Goal: Task Accomplishment & Management: Complete application form

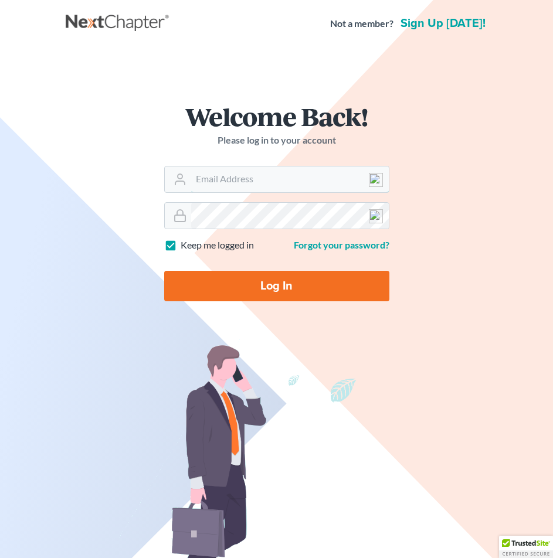
type input "[EMAIL_ADDRESS][DOMAIN_NAME]"
click at [265, 283] on input "Log In" at bounding box center [276, 286] width 225 height 30
type input "Thinking..."
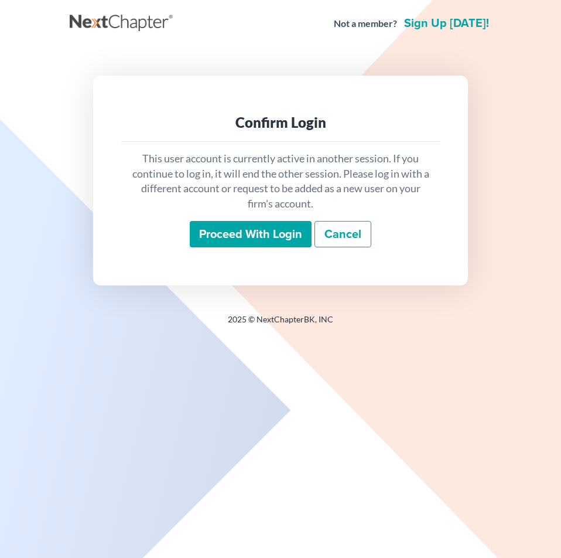
click at [272, 230] on input "Proceed with login" at bounding box center [251, 234] width 122 height 27
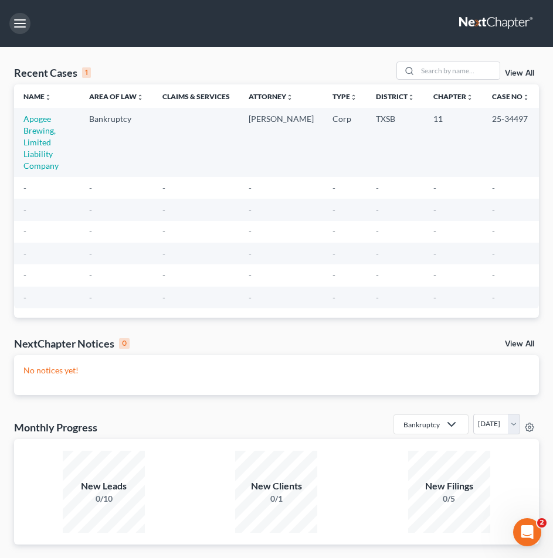
click at [21, 29] on button "button" at bounding box center [19, 23] width 21 height 21
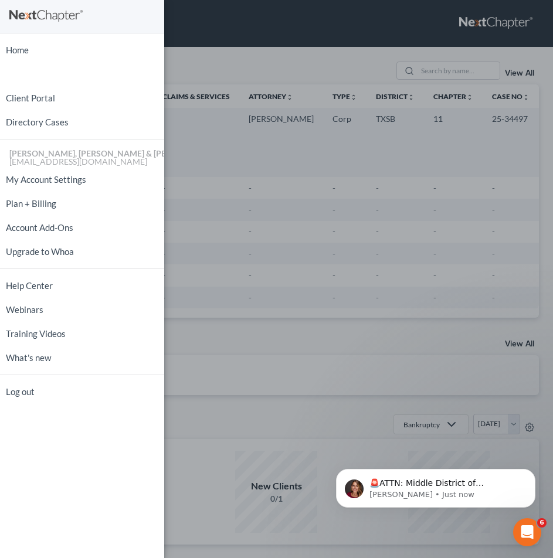
click at [248, 227] on div "Home New Case Client Portal Directory Cases [PERSON_NAME], [PERSON_NAME] & [PER…" at bounding box center [276, 279] width 553 height 558
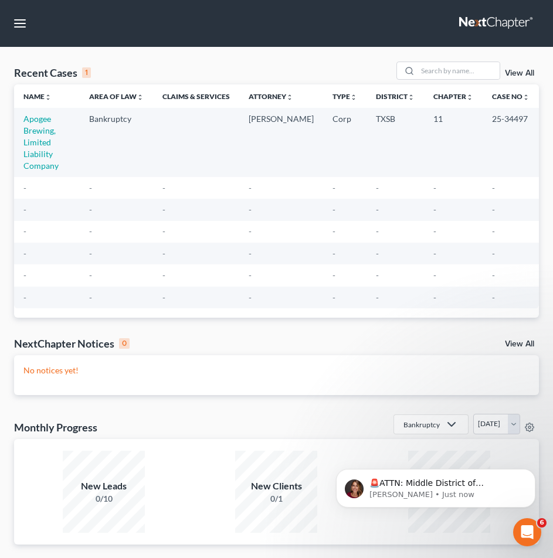
drag, startPoint x: 404, startPoint y: 145, endPoint x: 423, endPoint y: 139, distance: 19.5
click at [404, 145] on td "TXSB" at bounding box center [394, 142] width 57 height 69
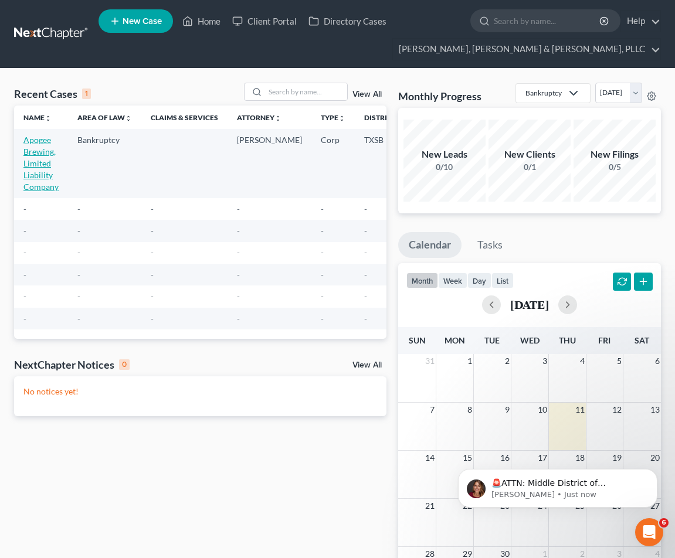
click at [45, 175] on link "Apogee Brewing, Limited Liability Company" at bounding box center [40, 163] width 35 height 57
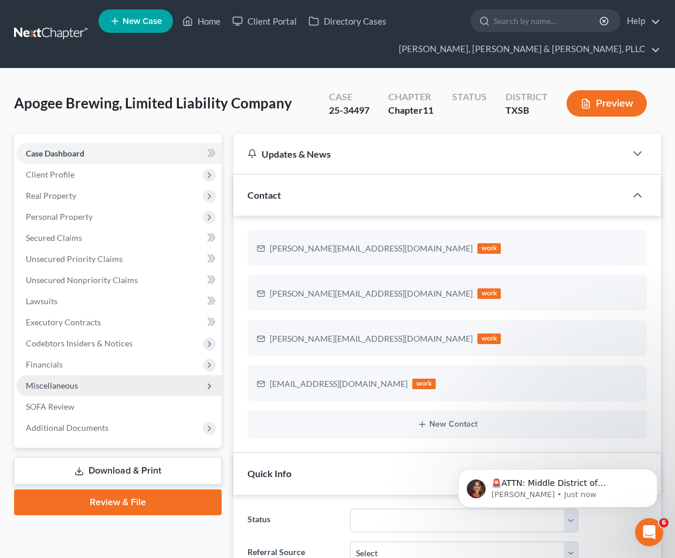
click at [84, 390] on span "Miscellaneous" at bounding box center [118, 385] width 205 height 21
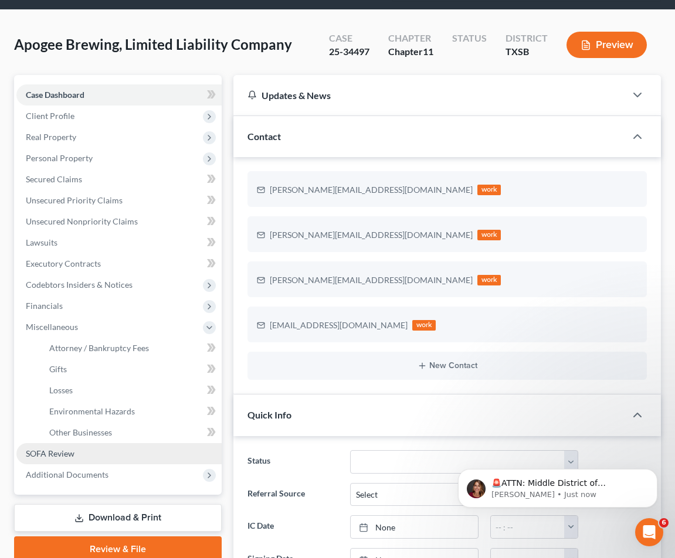
scroll to position [176, 0]
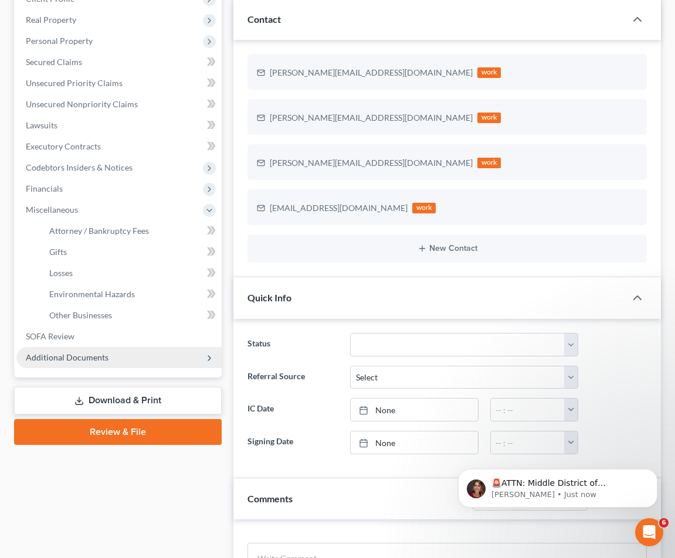
click at [105, 365] on span "Additional Documents" at bounding box center [118, 357] width 205 height 21
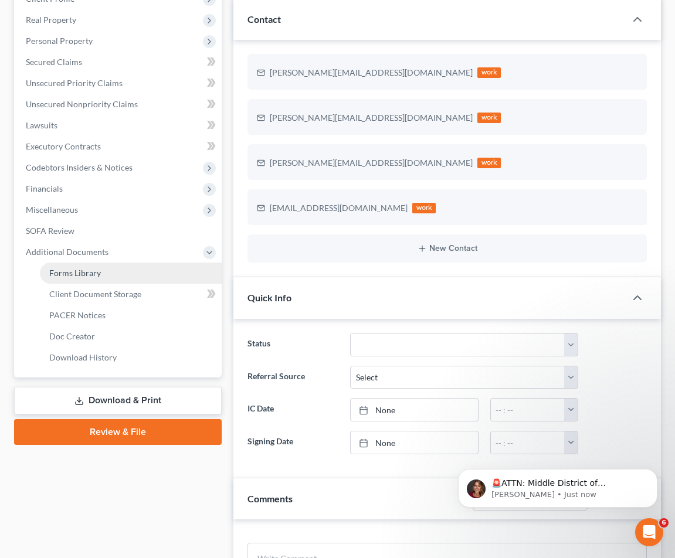
click at [134, 274] on link "Forms Library" at bounding box center [131, 273] width 182 height 21
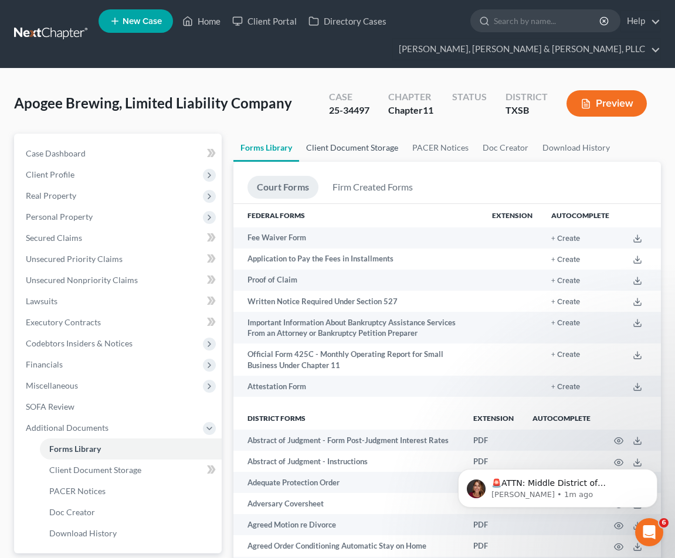
click at [397, 147] on link "Client Document Storage" at bounding box center [352, 148] width 106 height 28
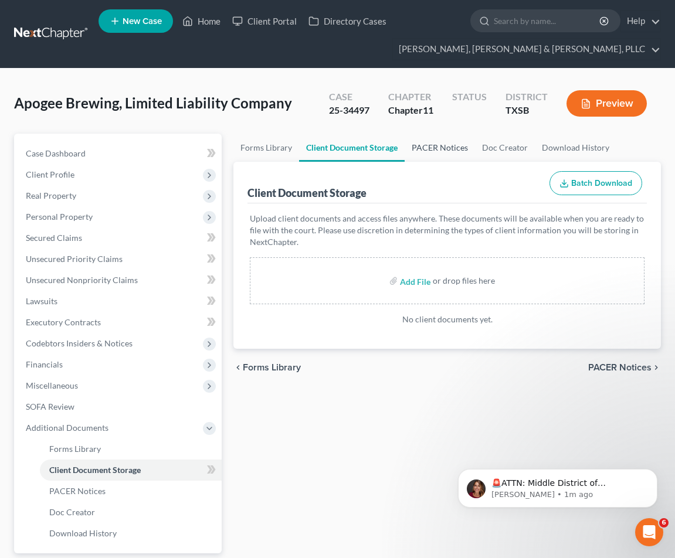
click at [452, 154] on link "PACER Notices" at bounding box center [439, 148] width 70 height 28
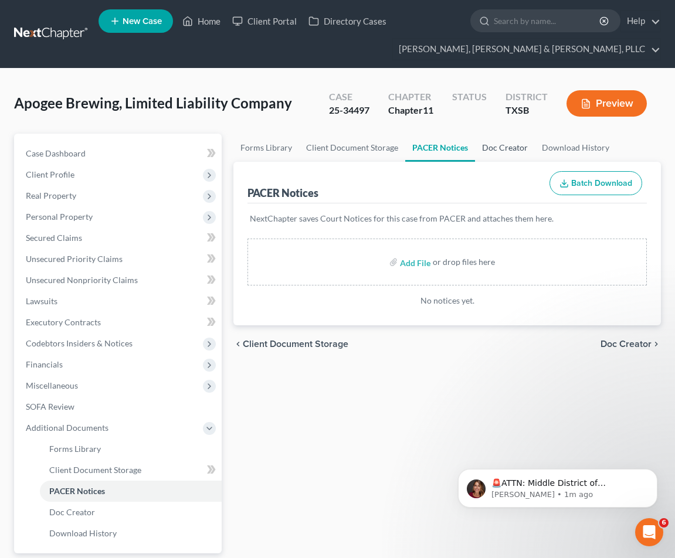
click at [498, 154] on link "Doc Creator" at bounding box center [505, 148] width 60 height 28
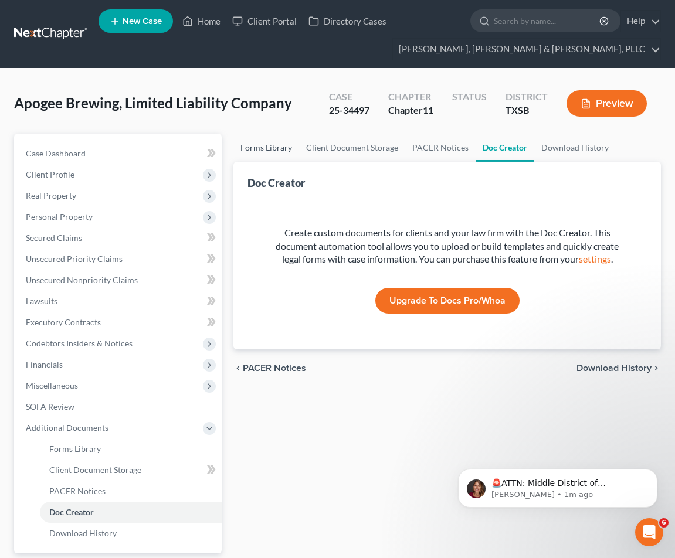
click at [264, 150] on link "Forms Library" at bounding box center [266, 148] width 66 height 28
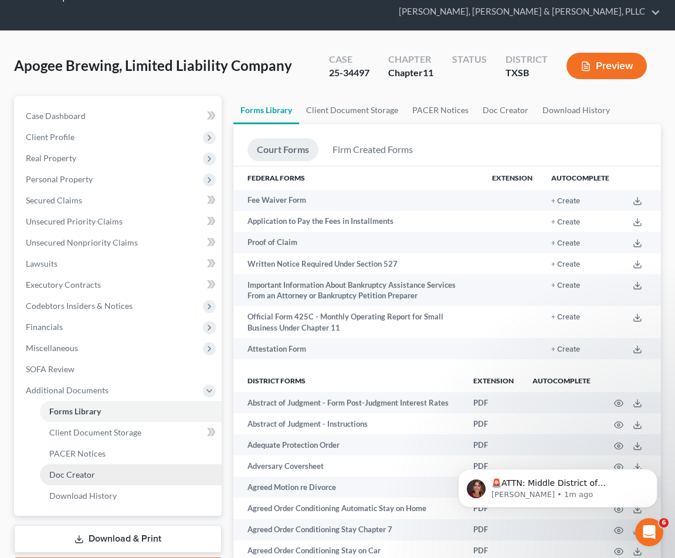
scroll to position [59, 0]
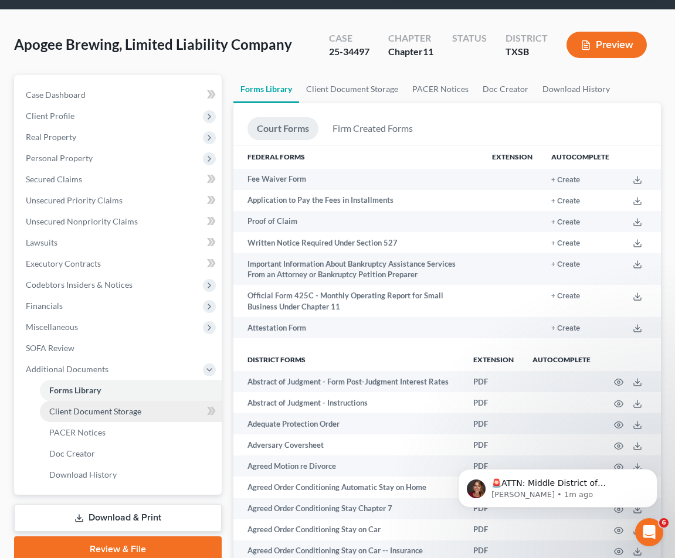
click at [139, 411] on span "Client Document Storage" at bounding box center [95, 411] width 92 height 10
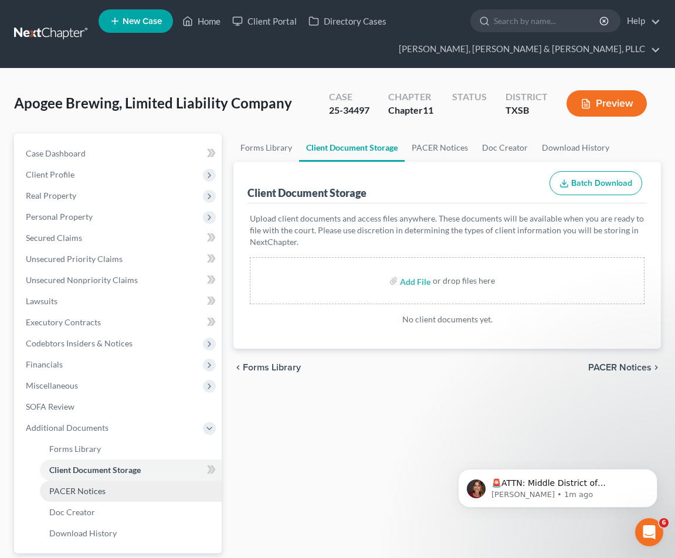
click at [114, 491] on link "PACER Notices" at bounding box center [131, 491] width 182 height 21
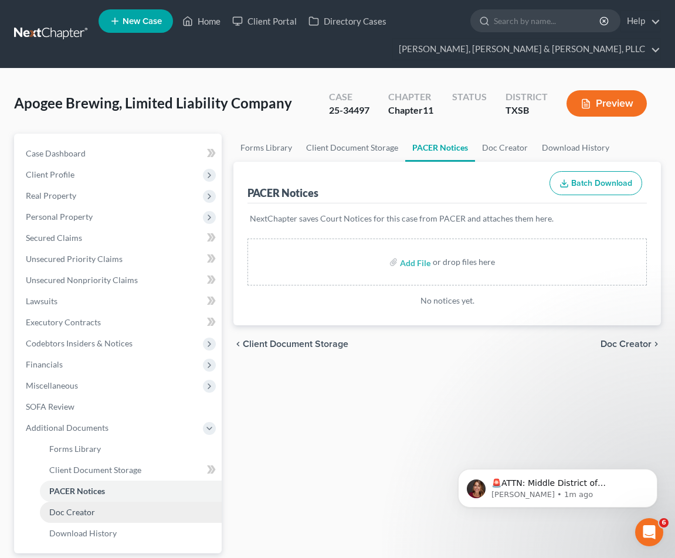
click at [113, 517] on link "Doc Creator" at bounding box center [131, 512] width 182 height 21
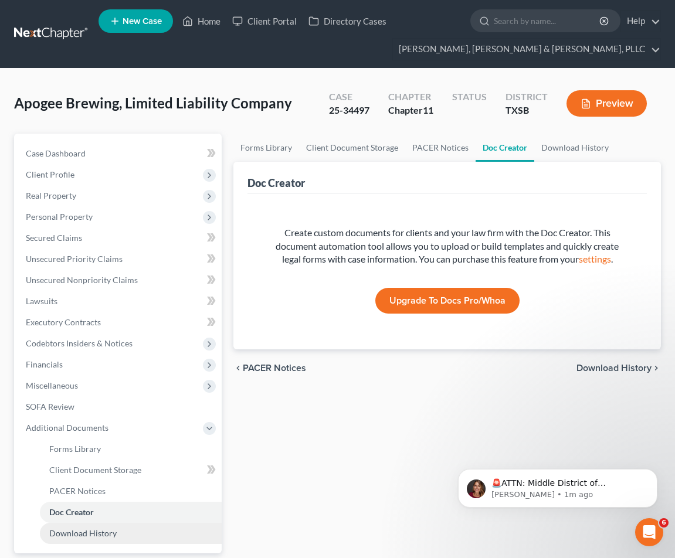
click at [113, 531] on span "Download History" at bounding box center [82, 533] width 67 height 10
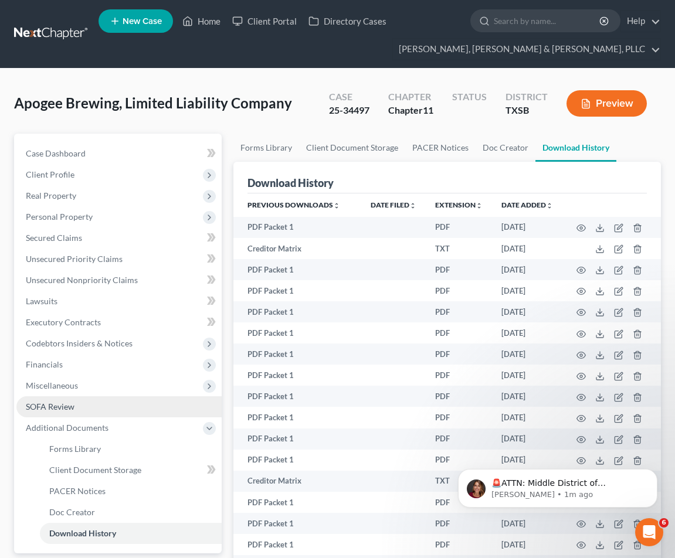
click at [128, 410] on link "SOFA Review" at bounding box center [118, 406] width 205 height 21
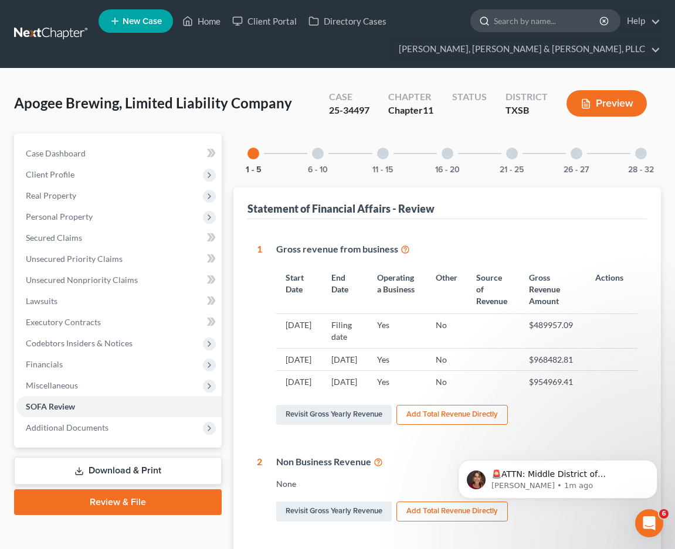
click at [513, 28] on input "search" at bounding box center [546, 21] width 107 height 22
click at [512, 21] on input "search" at bounding box center [546, 21] width 107 height 22
click at [501, 22] on input "search" at bounding box center [546, 21] width 107 height 22
paste input "Periodic Report Regarding V"
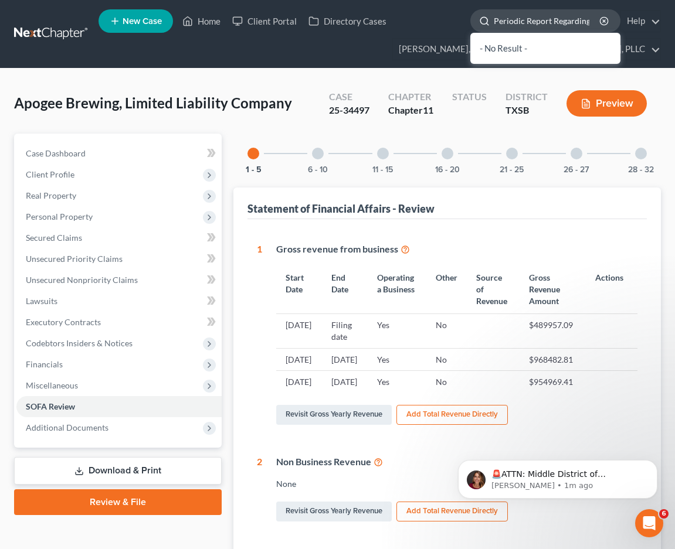
click at [534, 18] on input "Periodic Report Regarding" at bounding box center [546, 21] width 107 height 22
click at [533, 18] on input "Periodic Report Regarding" at bounding box center [546, 21] width 107 height 22
type input "4"
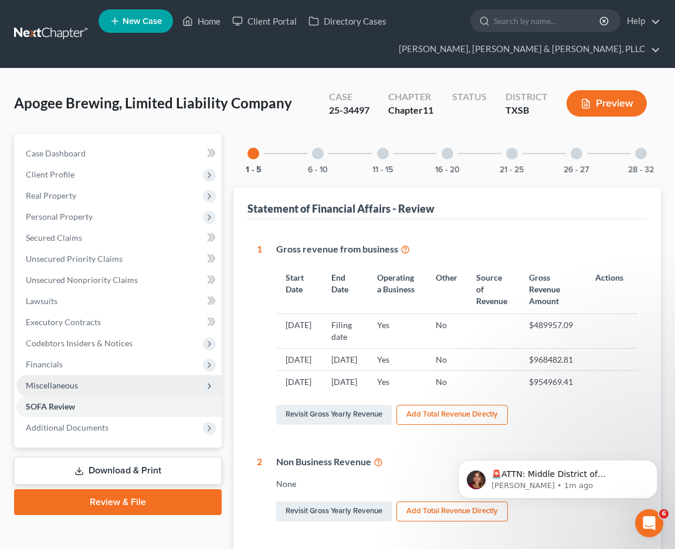
click at [110, 387] on span "Miscellaneous" at bounding box center [118, 385] width 205 height 21
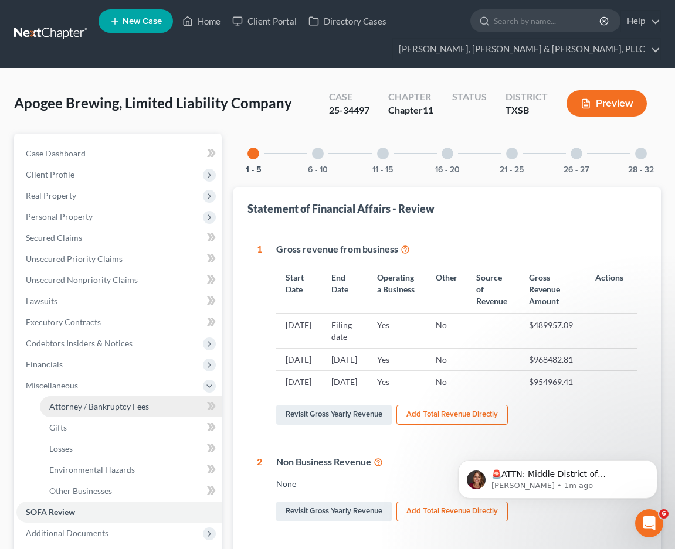
click at [149, 411] on link "Attorney / Bankruptcy Fees" at bounding box center [131, 406] width 182 height 21
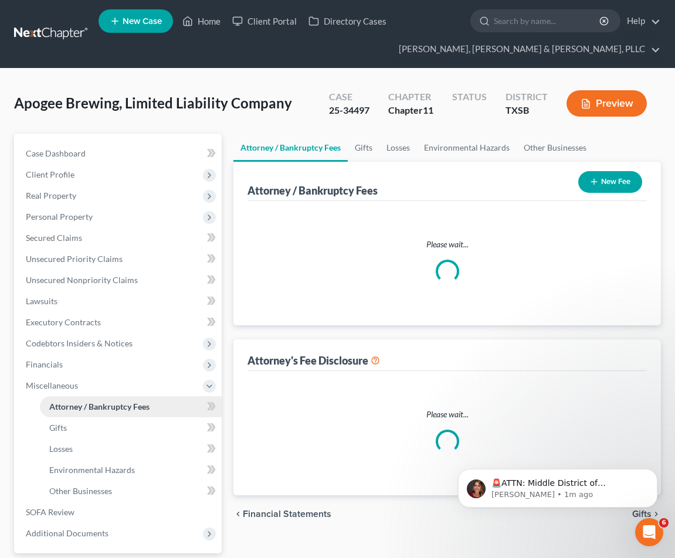
select select "0"
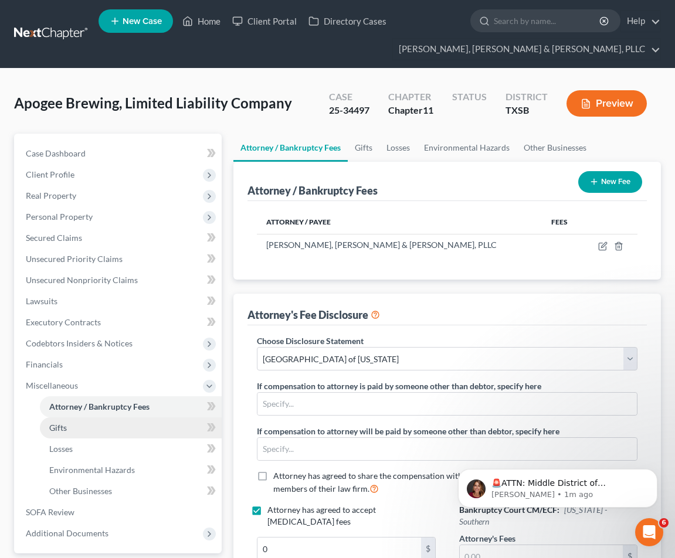
click at [149, 432] on link "Gifts" at bounding box center [131, 427] width 182 height 21
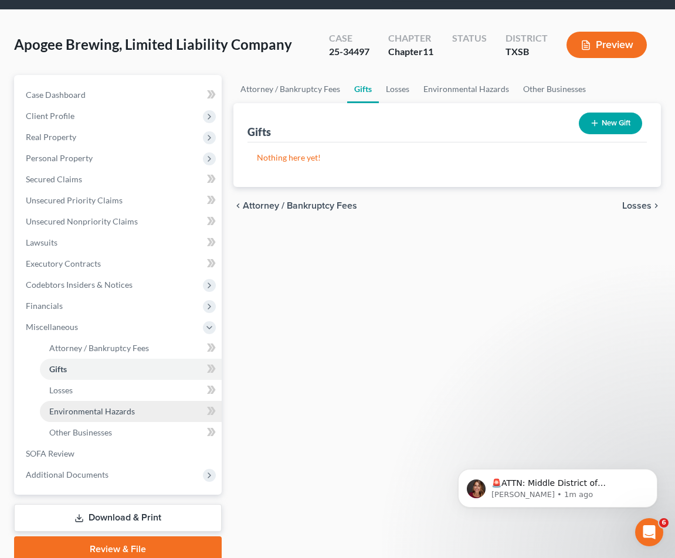
click at [152, 421] on link "Environmental Hazards" at bounding box center [131, 411] width 182 height 21
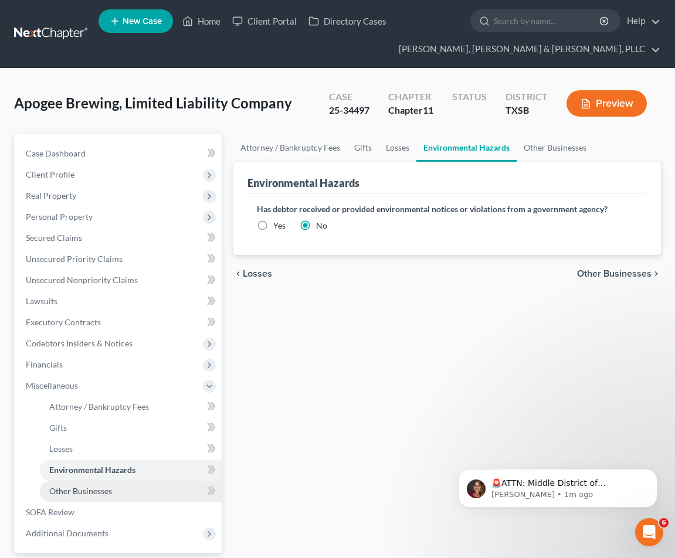
click at [151, 488] on link "Other Businesses" at bounding box center [131, 491] width 182 height 21
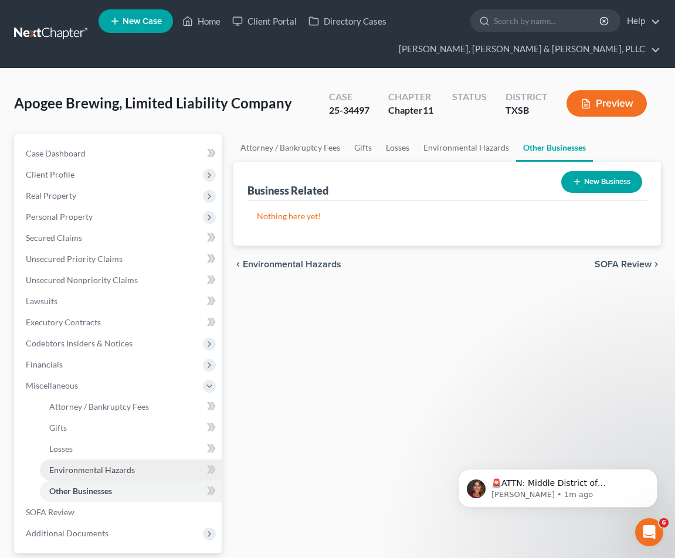
click at [162, 469] on link "Environmental Hazards" at bounding box center [131, 469] width 182 height 21
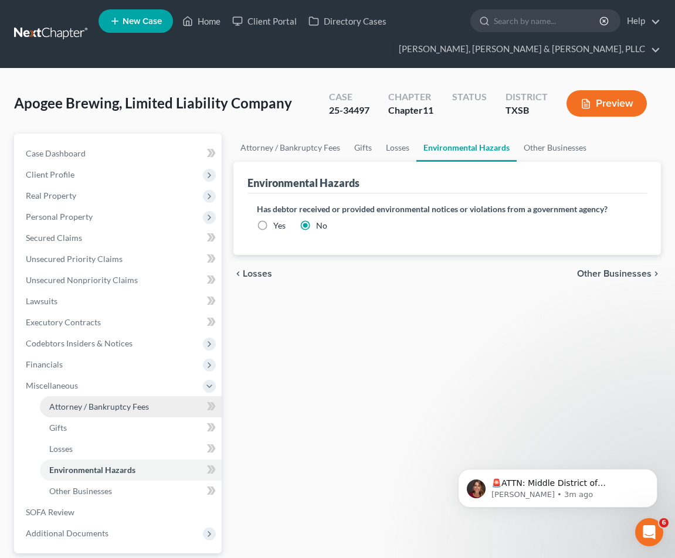
click at [100, 412] on link "Attorney / Bankruptcy Fees" at bounding box center [131, 406] width 182 height 21
select select "0"
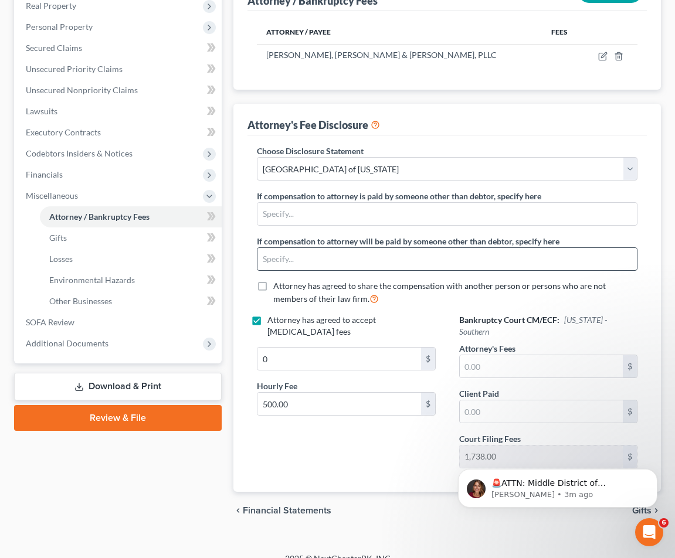
scroll to position [194, 0]
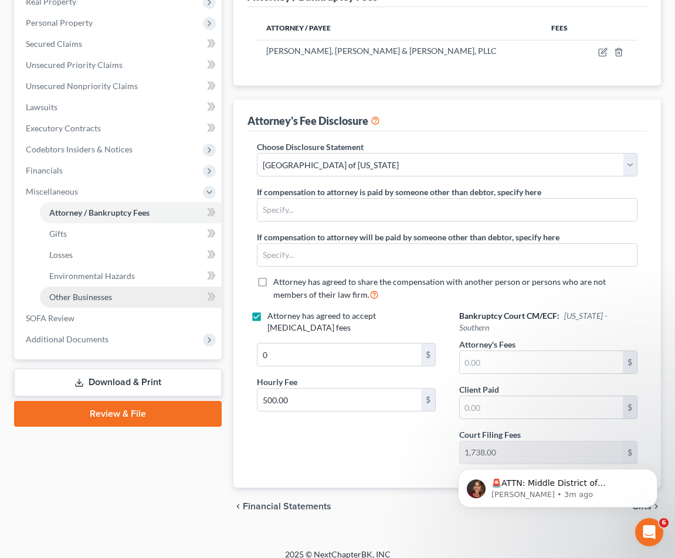
click at [135, 301] on link "Other Businesses" at bounding box center [131, 297] width 182 height 21
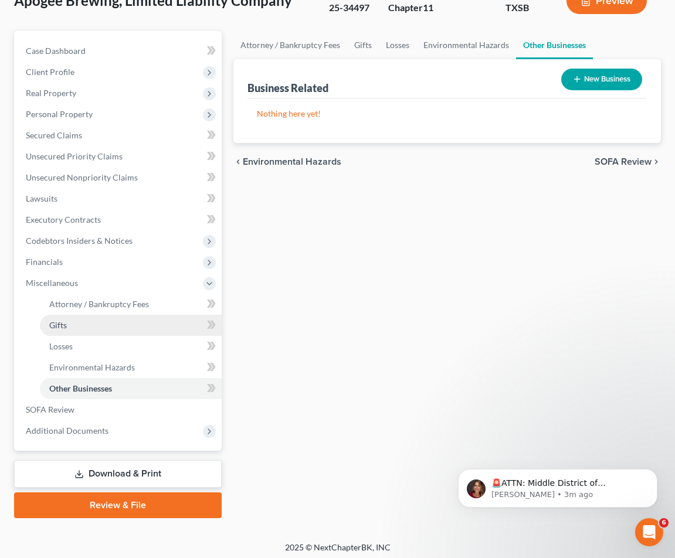
scroll to position [107, 0]
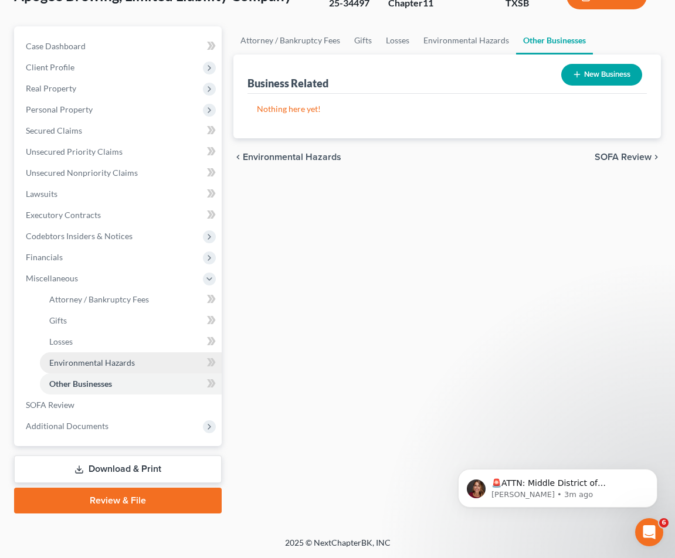
click at [127, 360] on span "Environmental Hazards" at bounding box center [92, 363] width 86 height 10
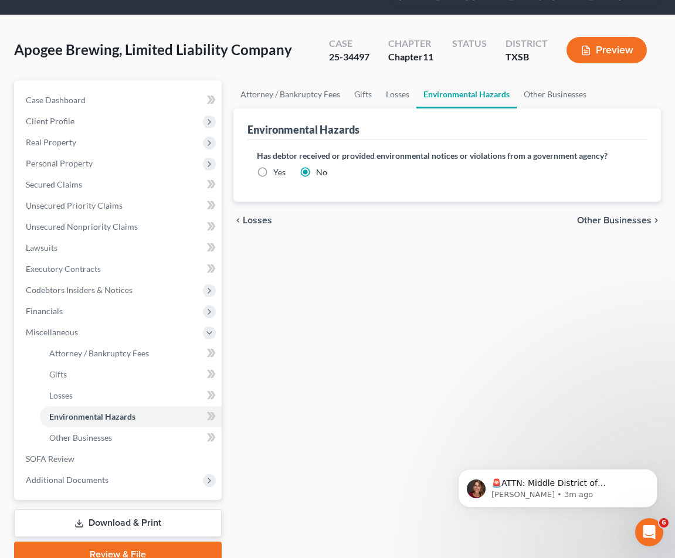
scroll to position [107, 0]
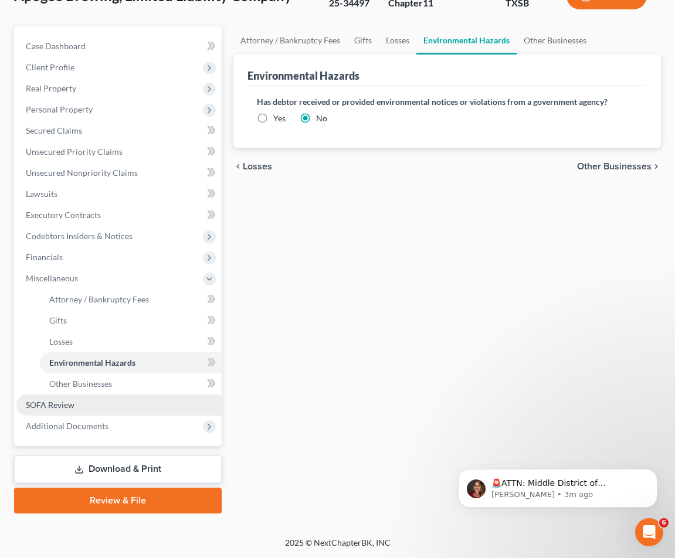
click at [177, 410] on link "SOFA Review" at bounding box center [118, 404] width 205 height 21
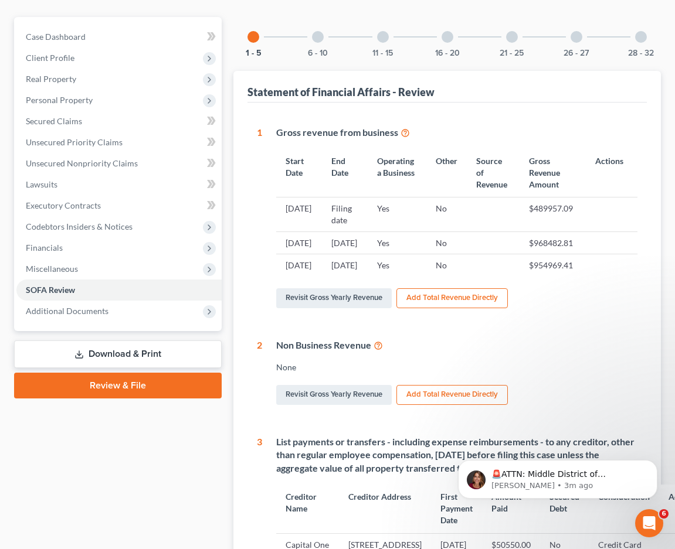
scroll to position [117, 0]
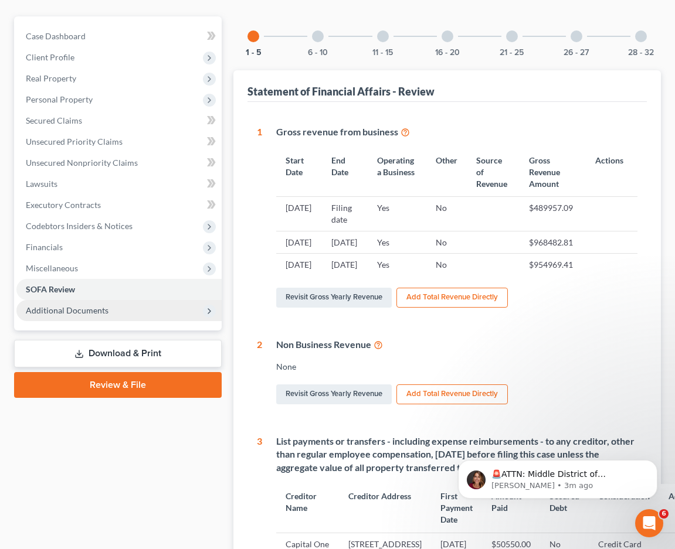
click at [153, 305] on span "Additional Documents" at bounding box center [118, 310] width 205 height 21
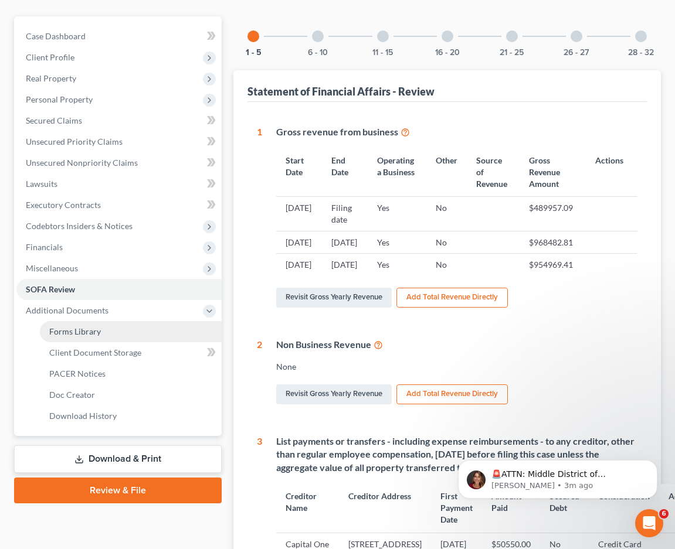
click at [169, 330] on link "Forms Library" at bounding box center [131, 331] width 182 height 21
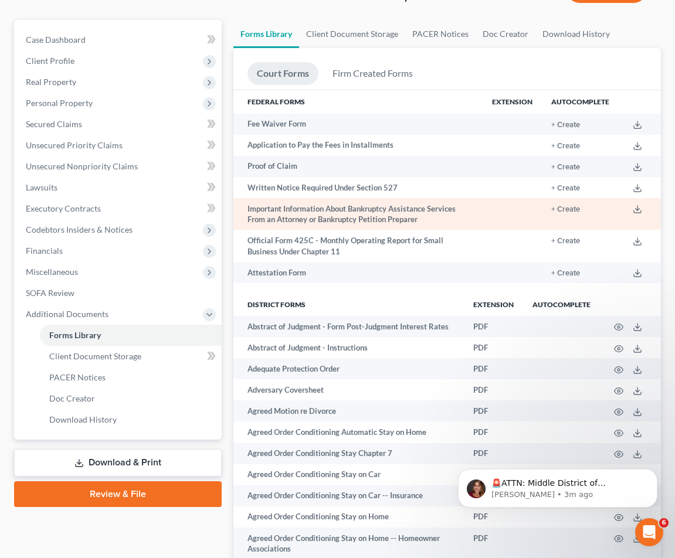
scroll to position [59, 0]
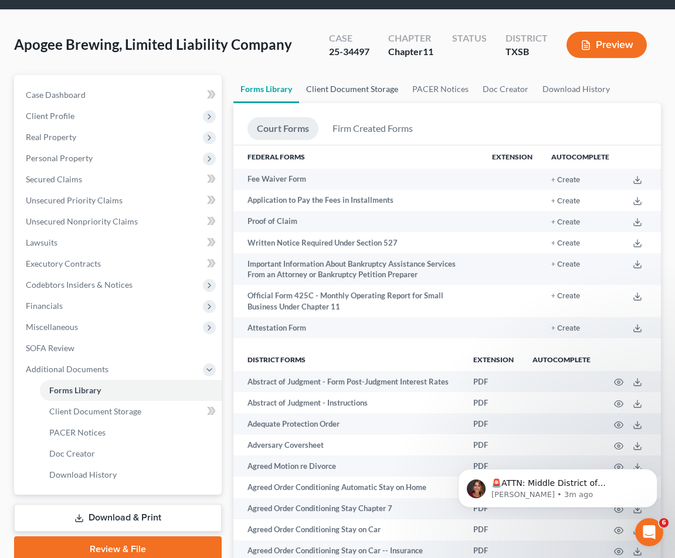
click at [372, 91] on link "Client Document Storage" at bounding box center [352, 89] width 106 height 28
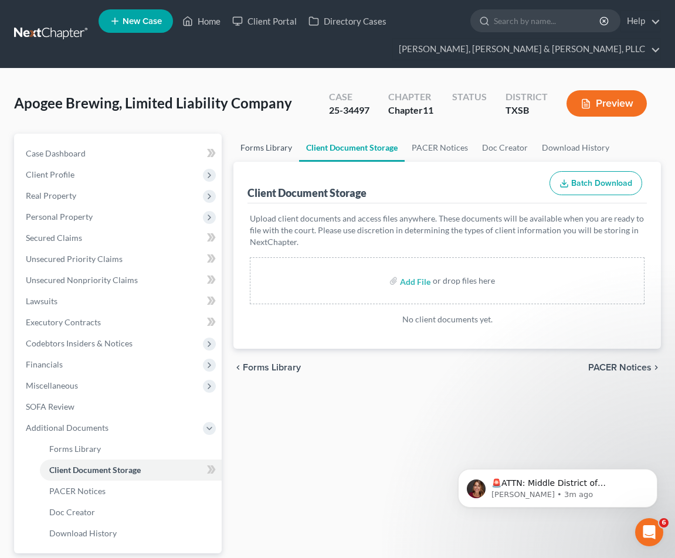
drag, startPoint x: 270, startPoint y: 175, endPoint x: 275, endPoint y: 148, distance: 26.8
click at [270, 172] on div "Client Document Storage Batch Download" at bounding box center [446, 183] width 399 height 42
click at [276, 147] on link "Forms Library" at bounding box center [266, 148] width 66 height 28
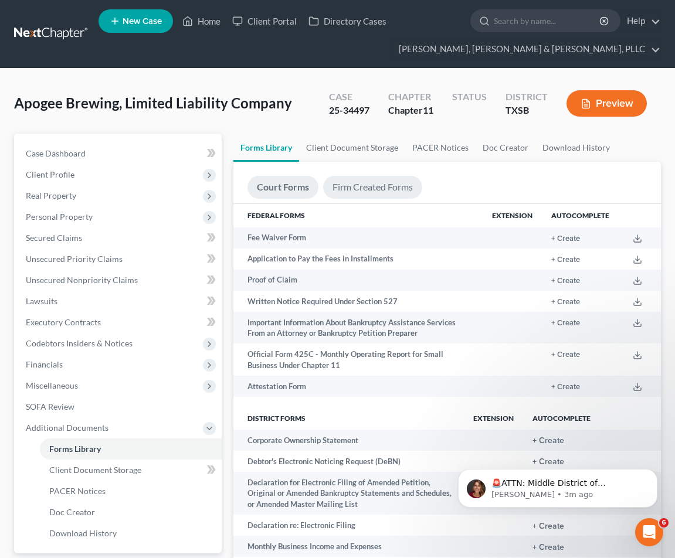
click at [391, 187] on link "Firm Created Forms" at bounding box center [372, 187] width 99 height 23
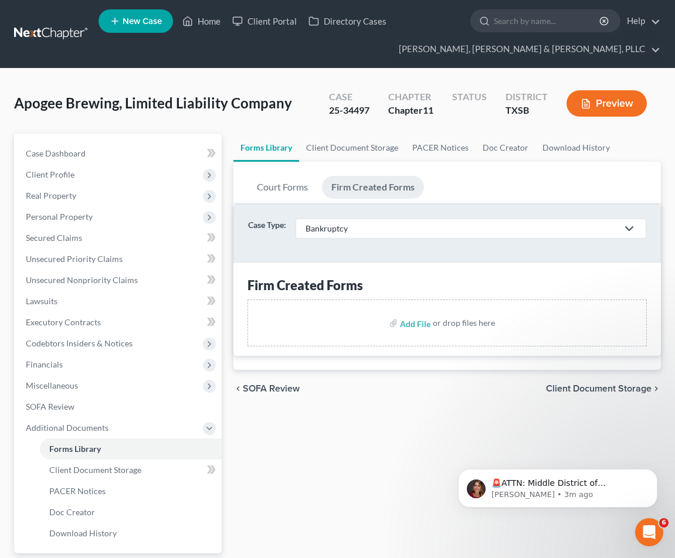
click at [288, 156] on link "Forms Library" at bounding box center [266, 148] width 66 height 28
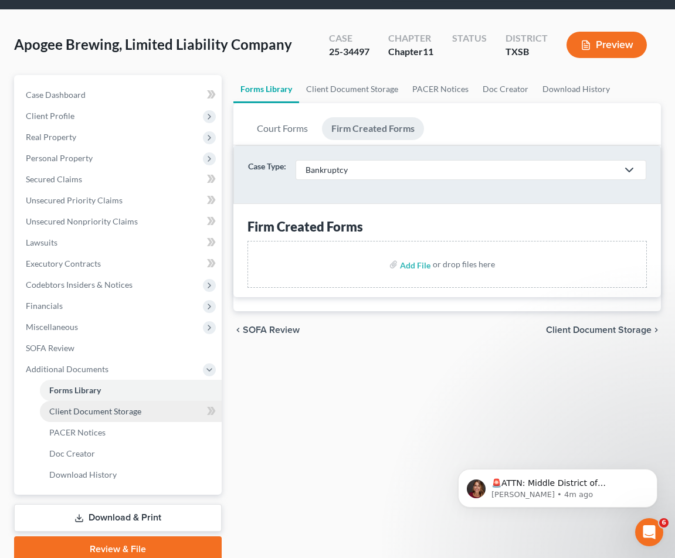
click at [141, 414] on link "Client Document Storage" at bounding box center [131, 411] width 182 height 21
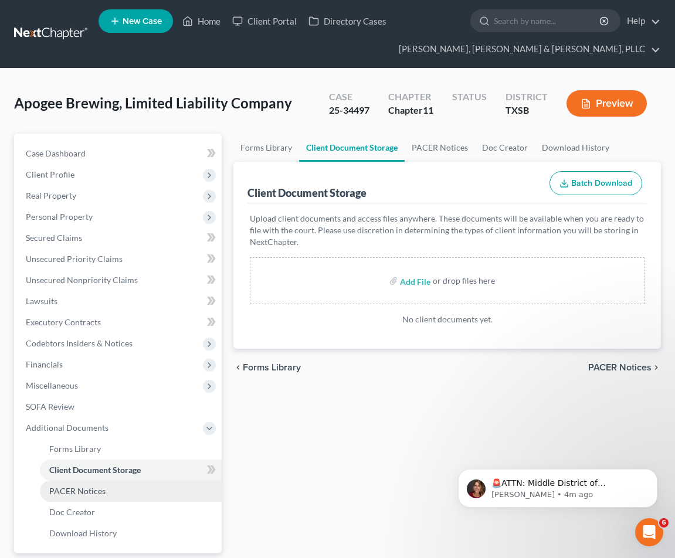
click at [143, 491] on link "PACER Notices" at bounding box center [131, 491] width 182 height 21
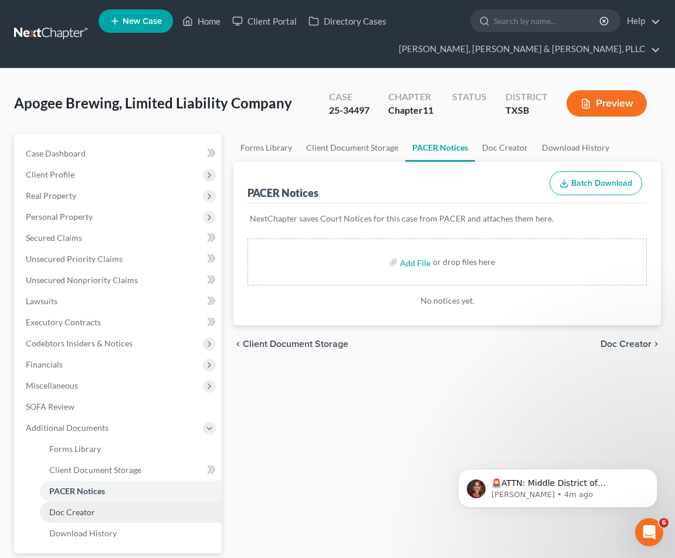
click at [143, 504] on link "Doc Creator" at bounding box center [131, 512] width 182 height 21
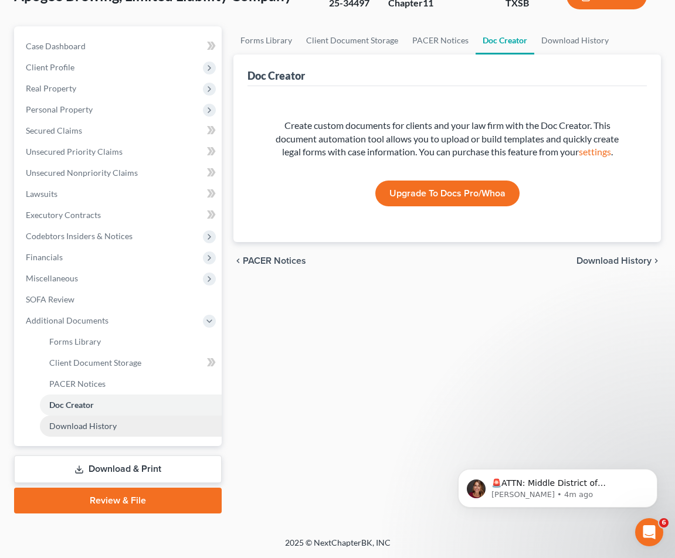
click at [111, 423] on span "Download History" at bounding box center [82, 426] width 67 height 10
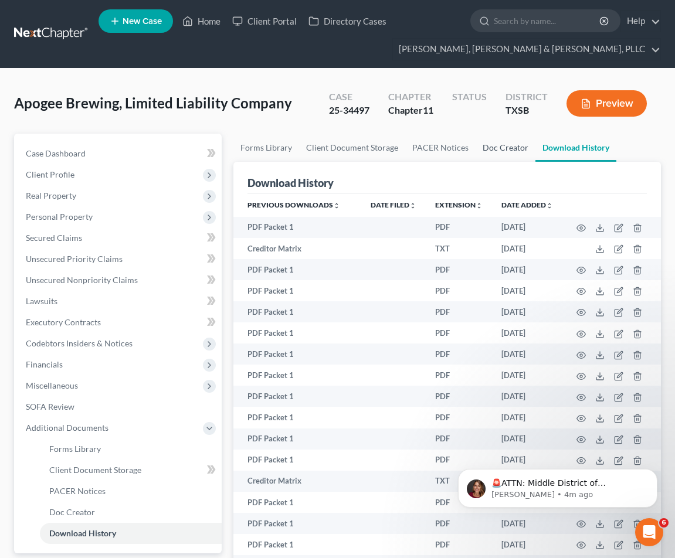
click at [503, 146] on link "Doc Creator" at bounding box center [505, 148] width 60 height 28
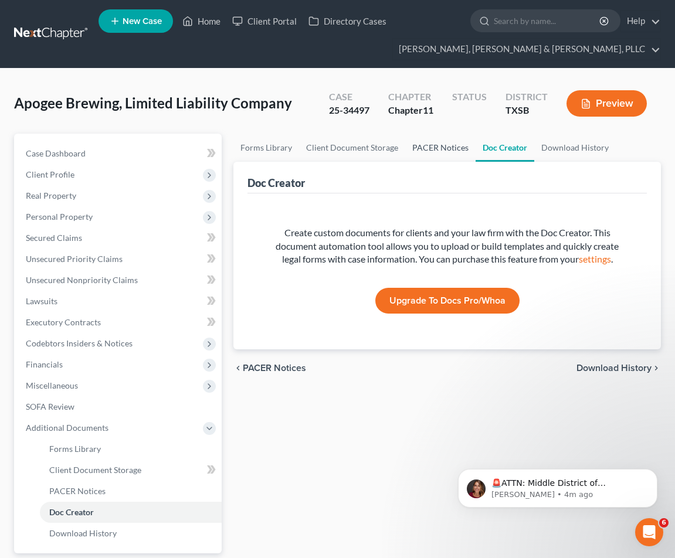
click at [451, 153] on link "PACER Notices" at bounding box center [440, 148] width 70 height 28
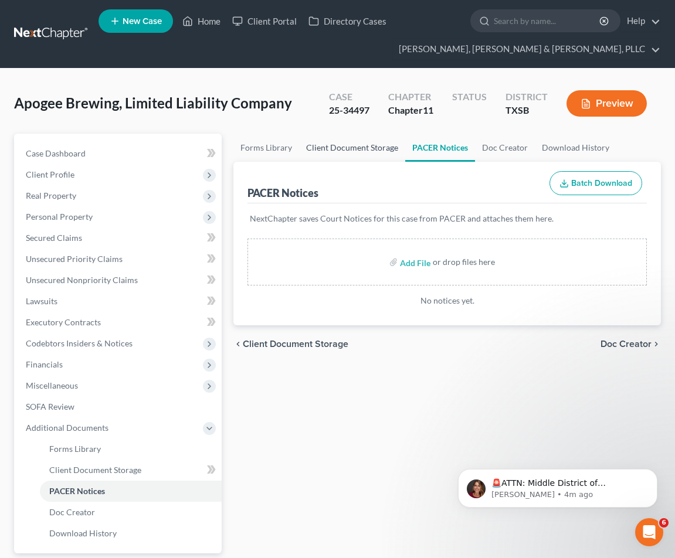
click at [365, 148] on link "Client Document Storage" at bounding box center [352, 148] width 106 height 28
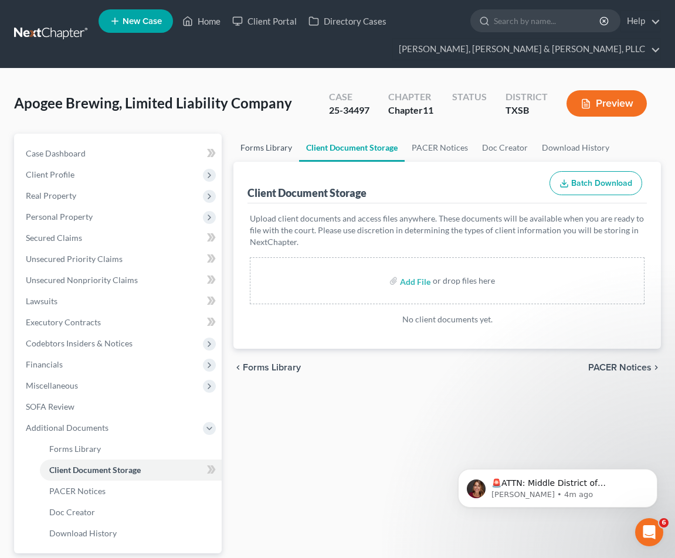
click at [257, 158] on link "Forms Library" at bounding box center [266, 148] width 66 height 28
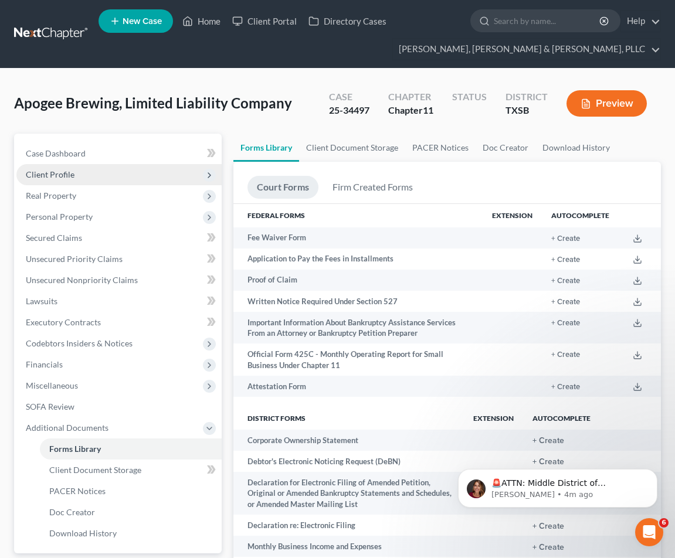
click at [137, 175] on span "Client Profile" at bounding box center [118, 174] width 205 height 21
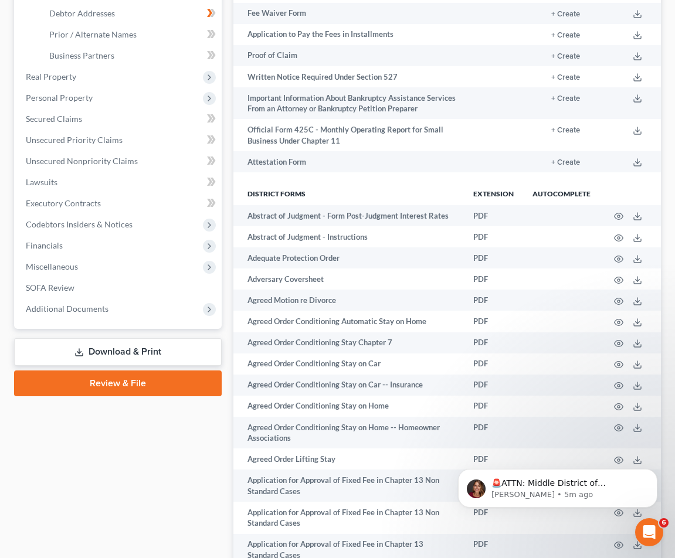
scroll to position [234, 0]
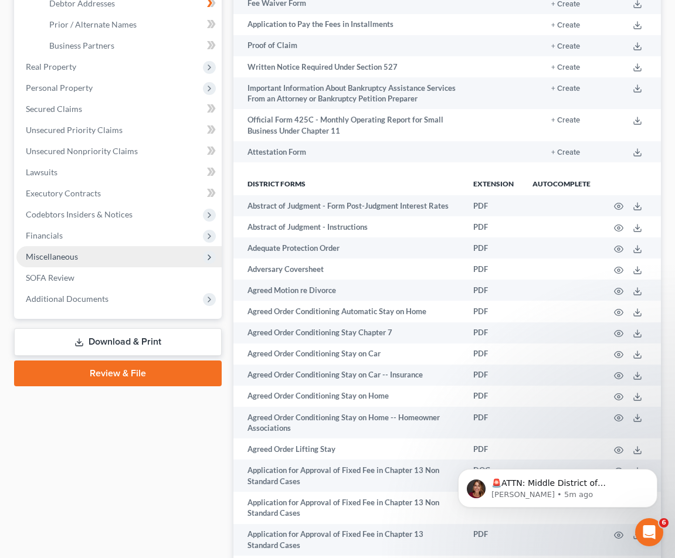
click at [72, 247] on span "Miscellaneous" at bounding box center [118, 256] width 205 height 21
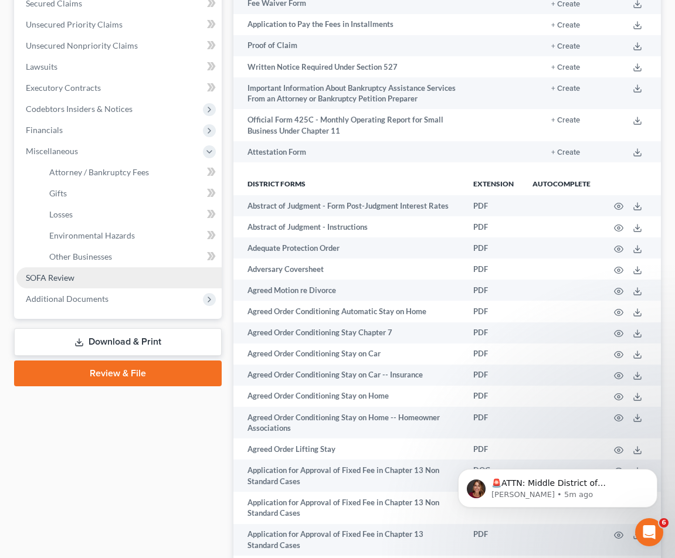
click at [120, 287] on link "SOFA Review" at bounding box center [118, 277] width 205 height 21
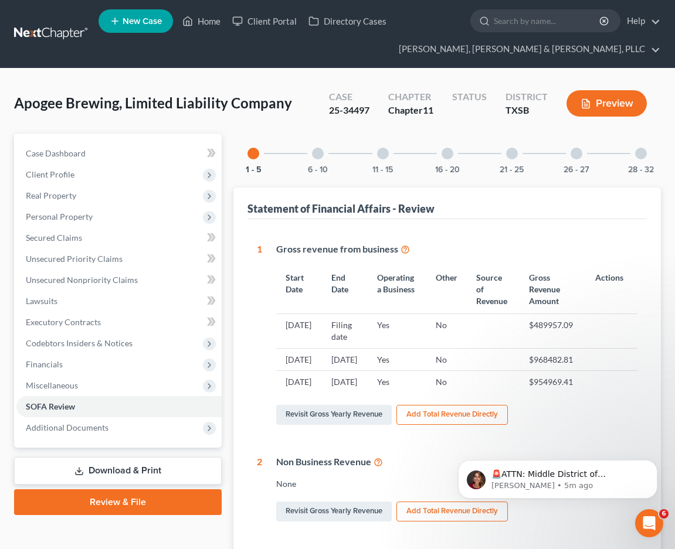
click at [561, 104] on button "Preview" at bounding box center [606, 103] width 80 height 26
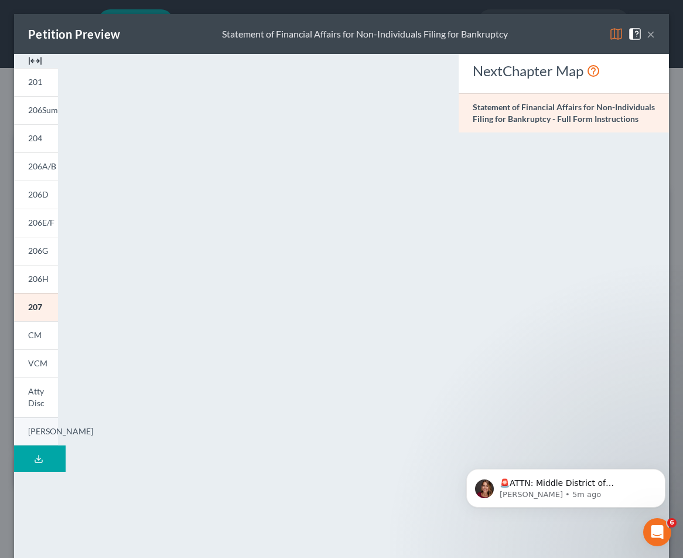
click at [39, 430] on span "[PERSON_NAME]" at bounding box center [60, 431] width 65 height 10
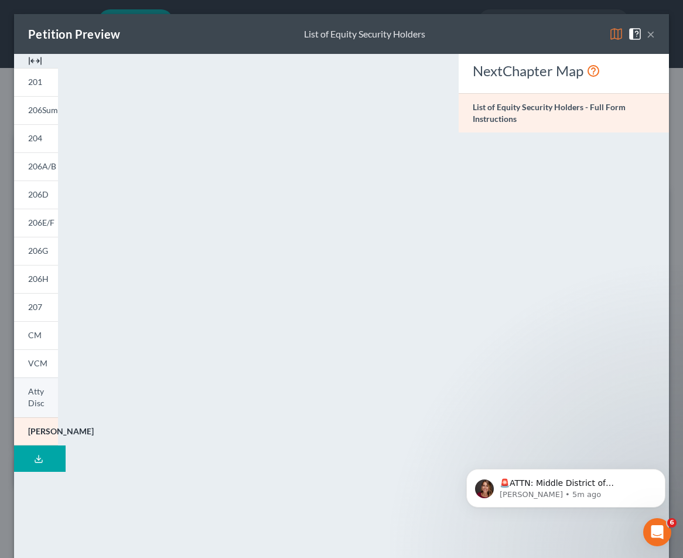
click at [50, 390] on link "Atty Disc" at bounding box center [36, 397] width 44 height 40
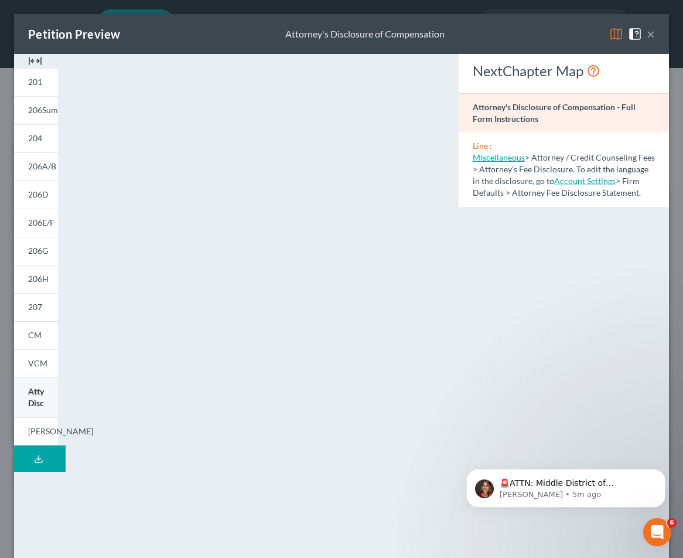
click at [40, 415] on link "Atty Disc" at bounding box center [36, 397] width 44 height 40
click at [40, 420] on link "[PERSON_NAME]" at bounding box center [36, 431] width 44 height 29
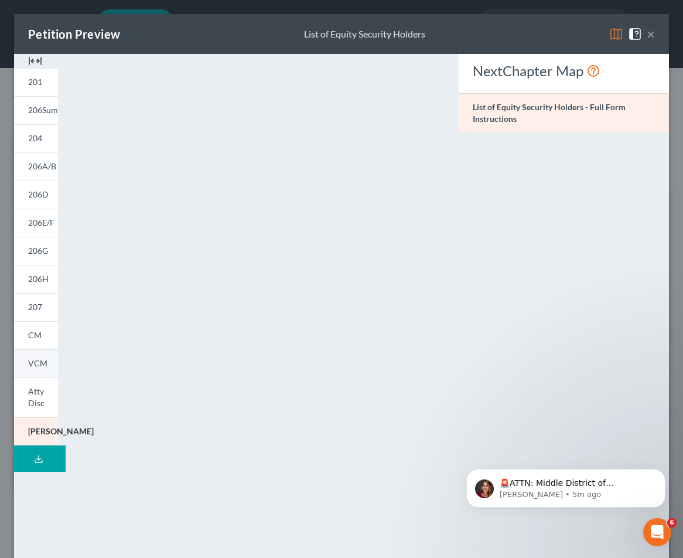
click at [42, 369] on link "VCM" at bounding box center [36, 363] width 44 height 28
click at [35, 338] on span "CM" at bounding box center [34, 335] width 13 height 10
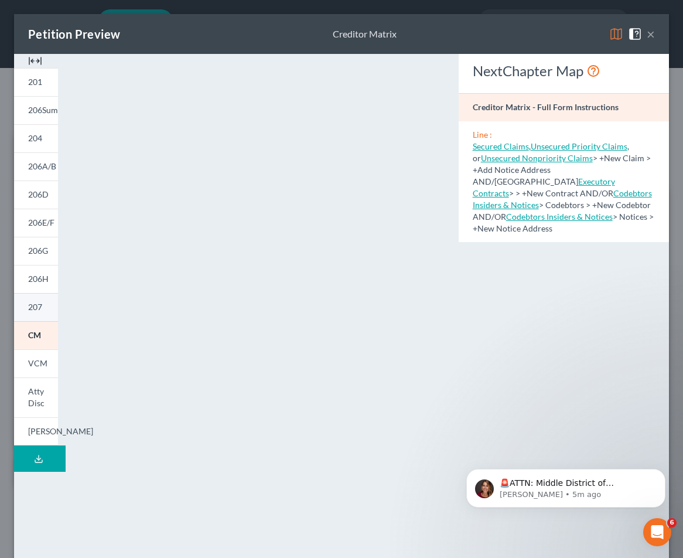
click at [36, 313] on link "207" at bounding box center [36, 307] width 44 height 28
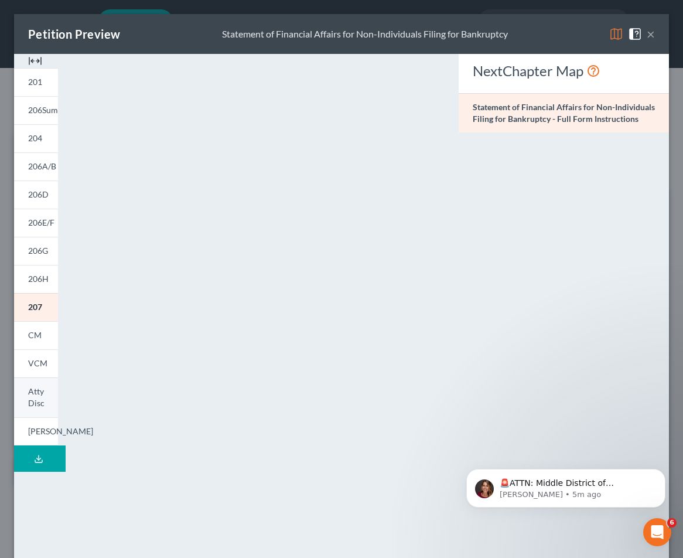
click at [38, 398] on link "Atty Disc" at bounding box center [36, 397] width 44 height 40
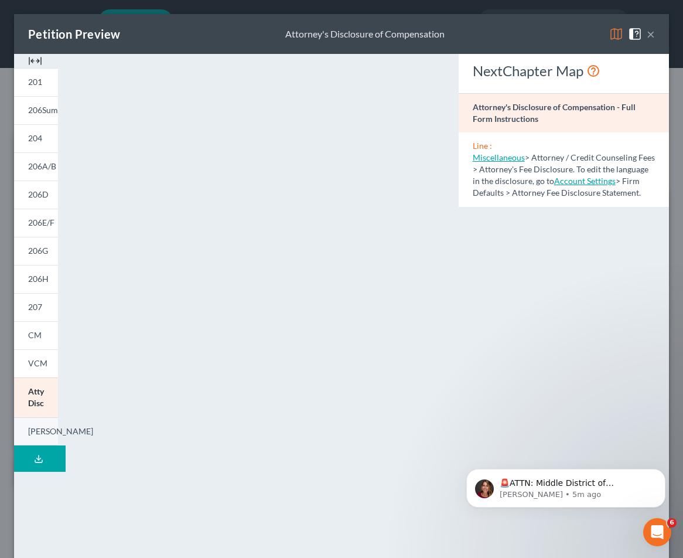
click at [41, 431] on span "[PERSON_NAME]" at bounding box center [60, 431] width 65 height 10
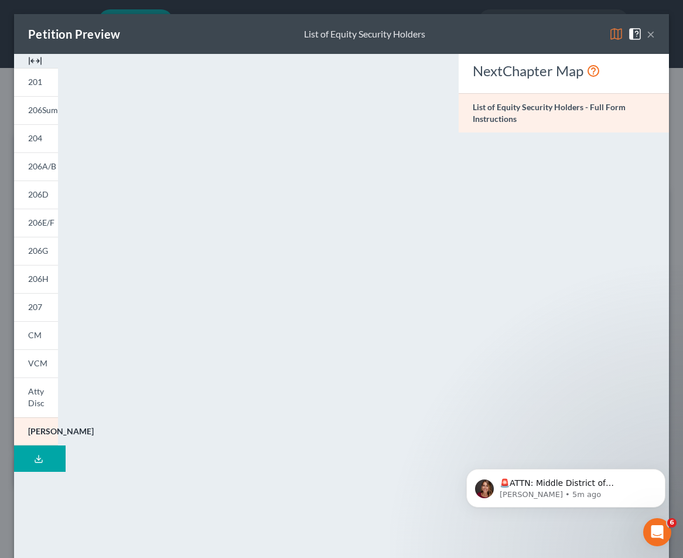
click at [561, 35] on span at bounding box center [637, 33] width 19 height 10
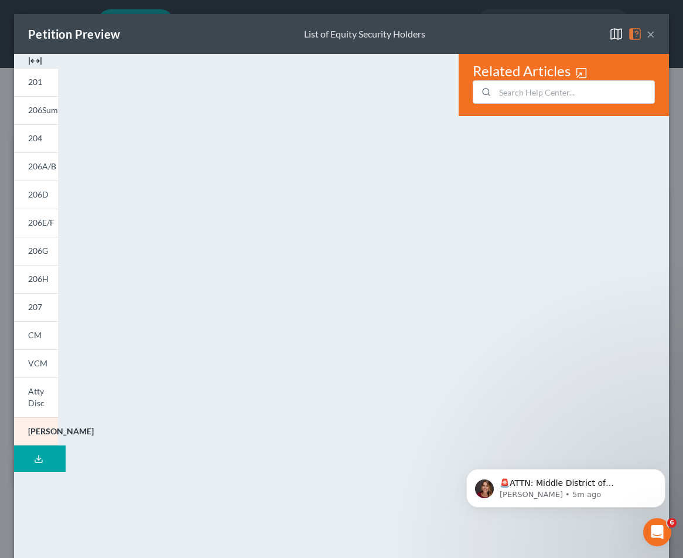
click at [561, 39] on button "×" at bounding box center [651, 34] width 8 height 14
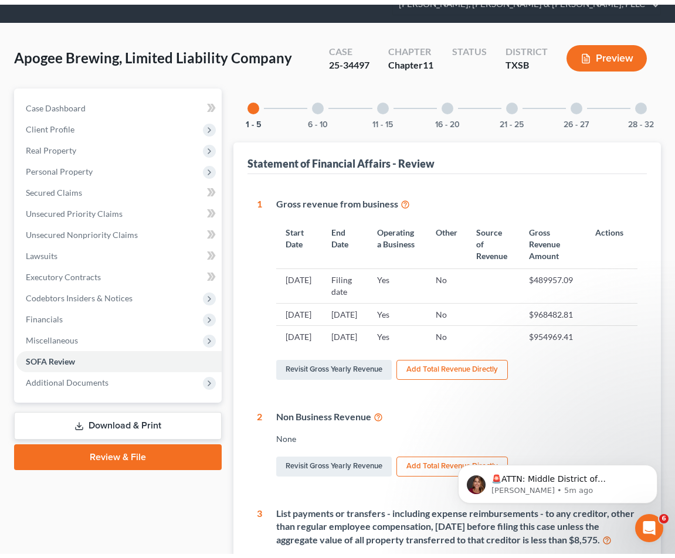
scroll to position [36, 0]
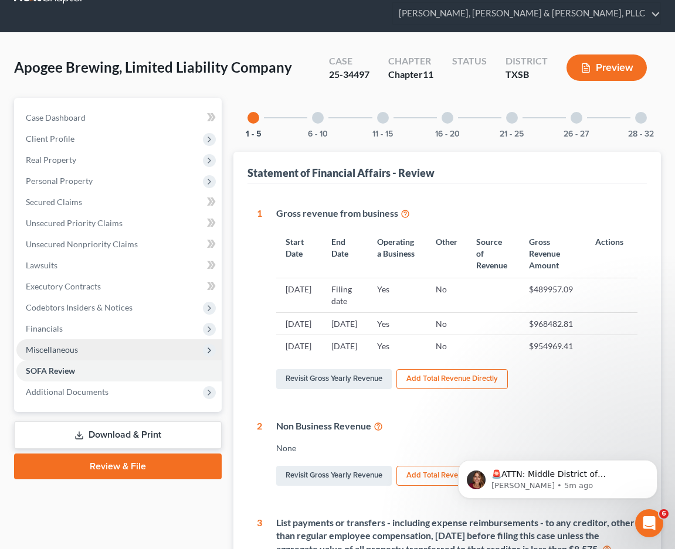
click at [134, 352] on span "Miscellaneous" at bounding box center [118, 349] width 205 height 21
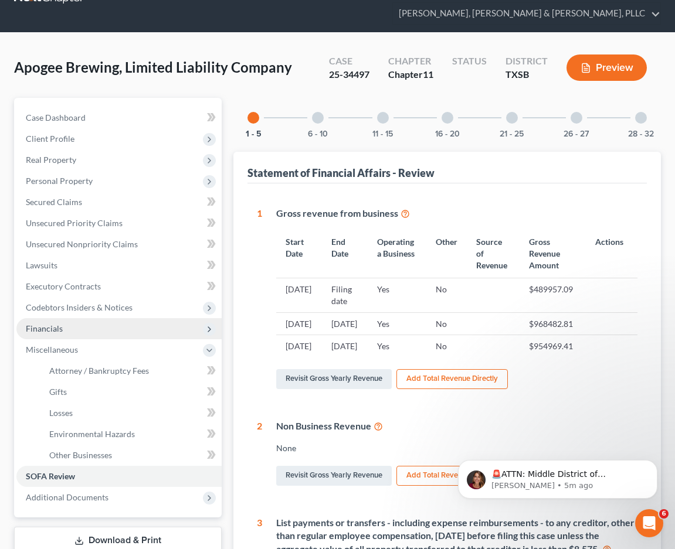
click at [113, 333] on span "Financials" at bounding box center [118, 328] width 205 height 21
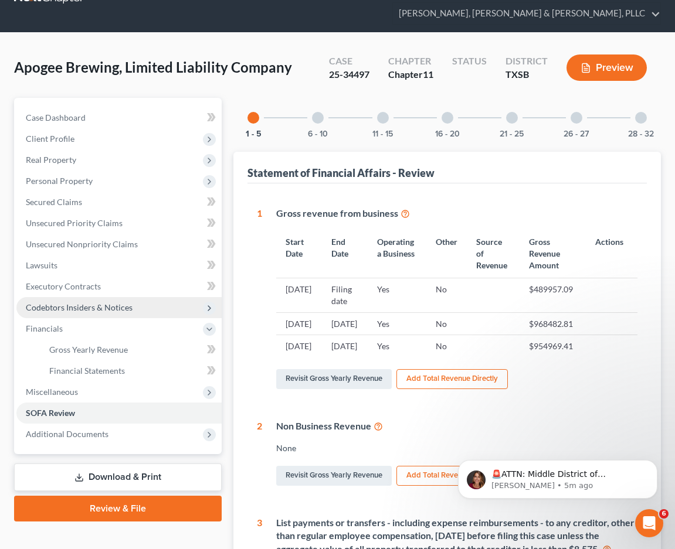
click at [106, 312] on span "Codebtors Insiders & Notices" at bounding box center [118, 307] width 205 height 21
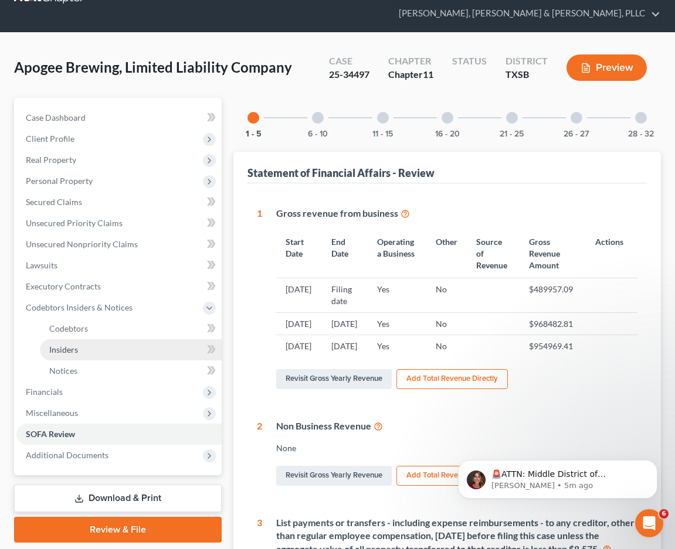
click at [101, 351] on link "Insiders" at bounding box center [131, 349] width 182 height 21
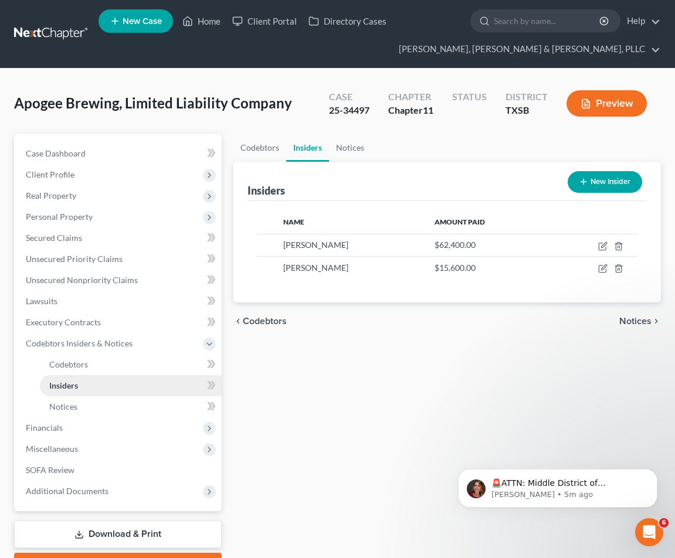
click at [94, 377] on link "Insiders" at bounding box center [131, 385] width 182 height 21
click at [96, 366] on link "Codebtors" at bounding box center [131, 364] width 182 height 21
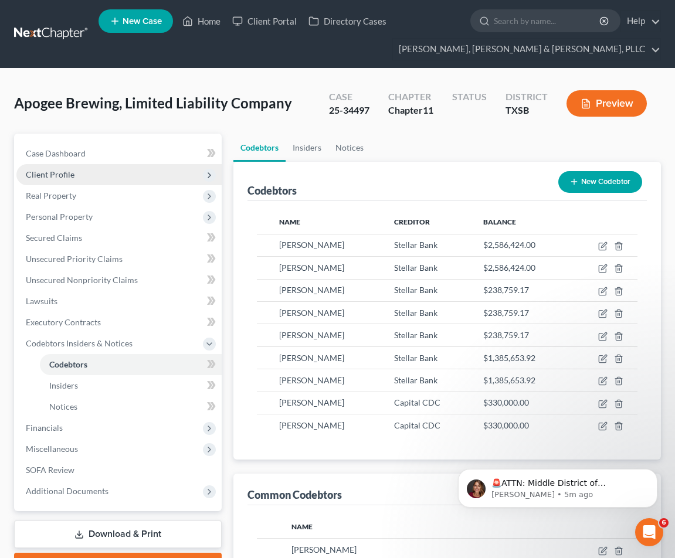
click at [74, 182] on span "Client Profile" at bounding box center [118, 174] width 205 height 21
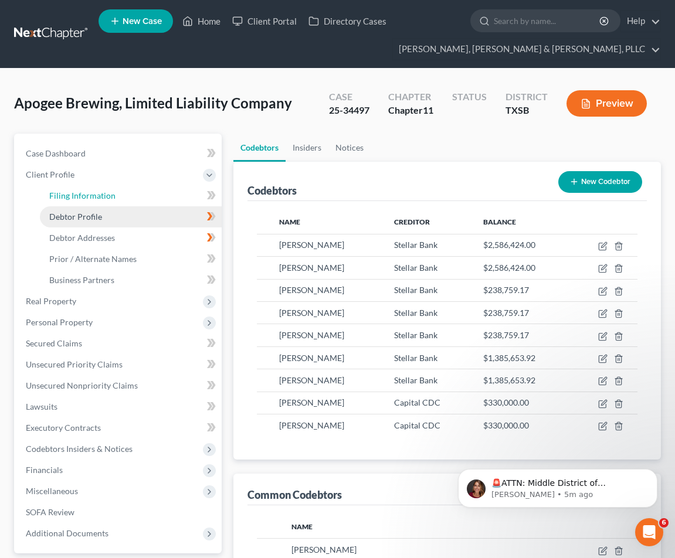
click at [85, 199] on span "Filing Information" at bounding box center [82, 195] width 66 height 10
select select "3"
select select "1"
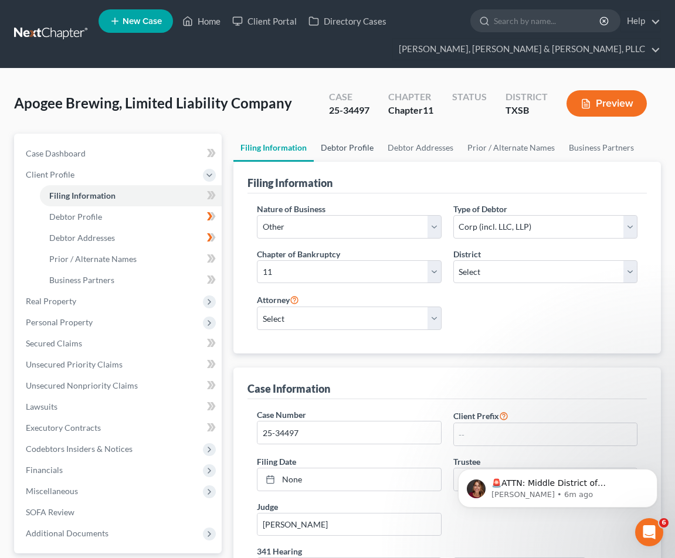
click at [337, 153] on link "Debtor Profile" at bounding box center [347, 148] width 67 height 28
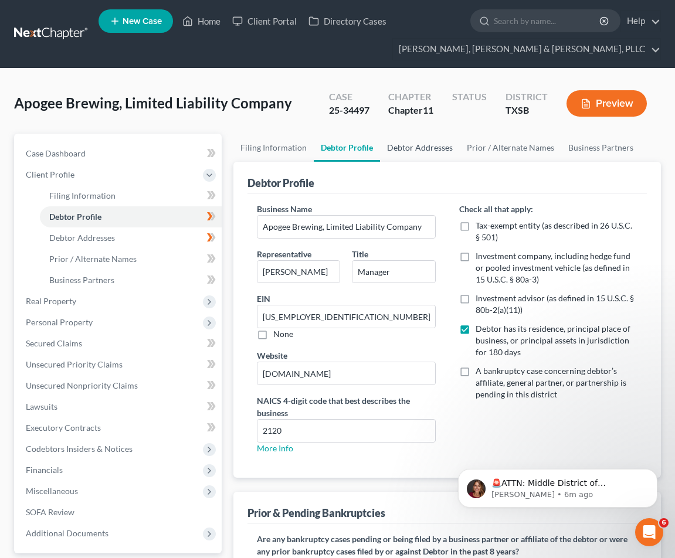
click at [409, 145] on link "Debtor Addresses" at bounding box center [420, 148] width 80 height 28
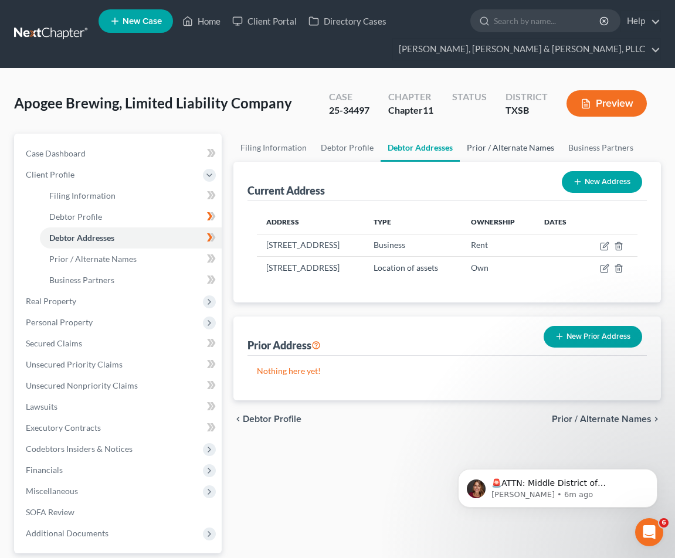
click at [478, 142] on link "Prior / Alternate Names" at bounding box center [509, 148] width 101 height 28
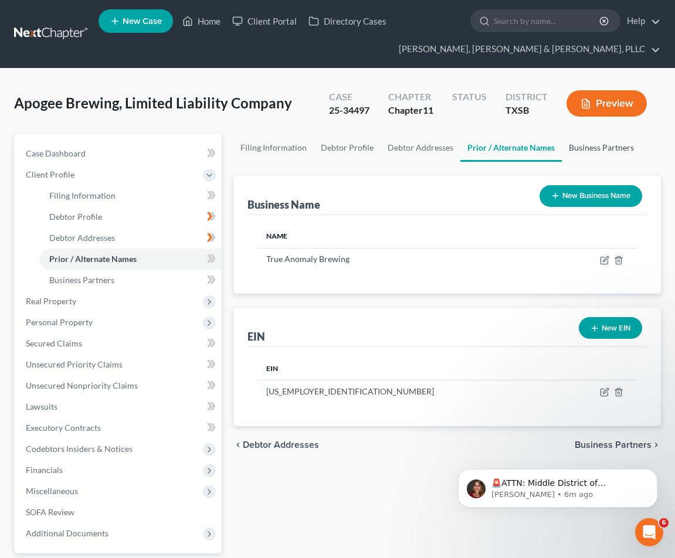
click at [561, 148] on link "Business Partners" at bounding box center [600, 148] width 79 height 28
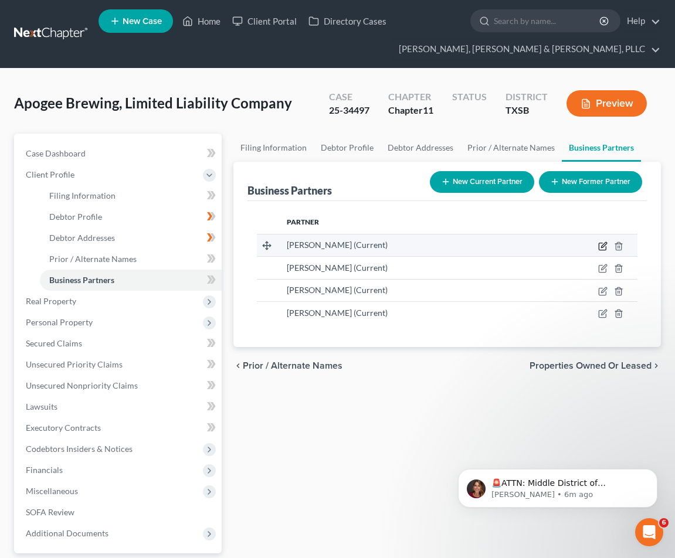
click at [561, 248] on icon "button" at bounding box center [601, 246] width 7 height 7
select select "45"
select select "0"
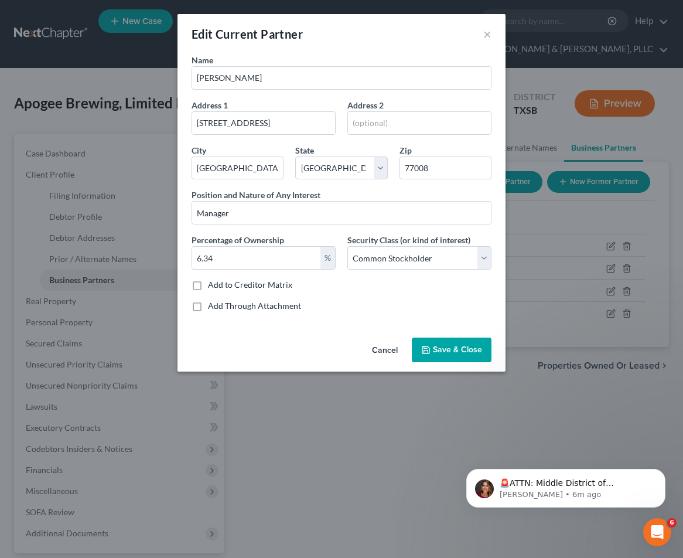
click at [390, 350] on button "Cancel" at bounding box center [385, 350] width 45 height 23
